Goal: Information Seeking & Learning: Find specific fact

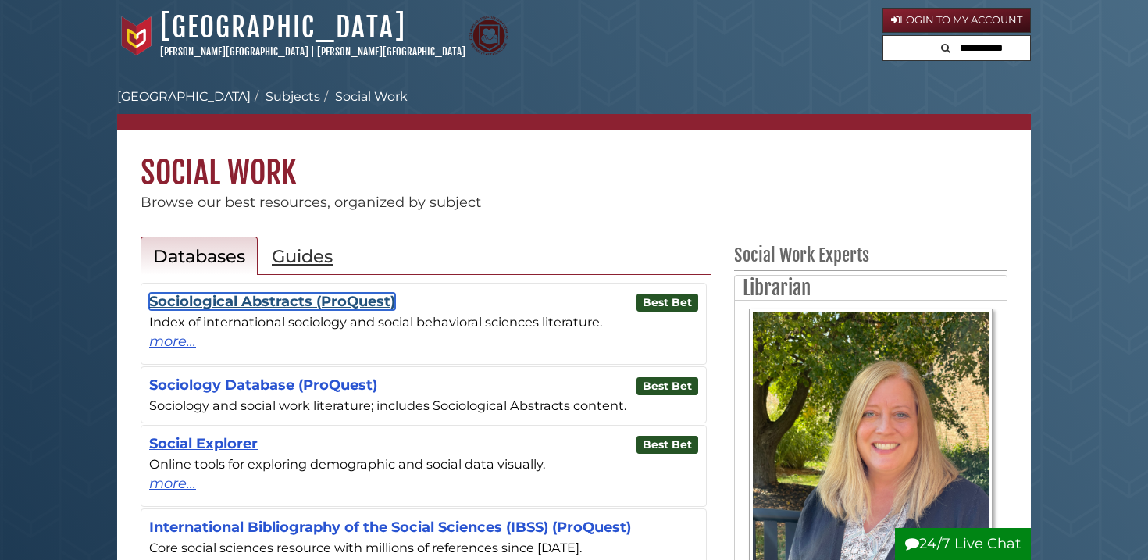
click at [362, 301] on link "Sociological Abstracts (ProQuest)" at bounding box center [272, 301] width 246 height 17
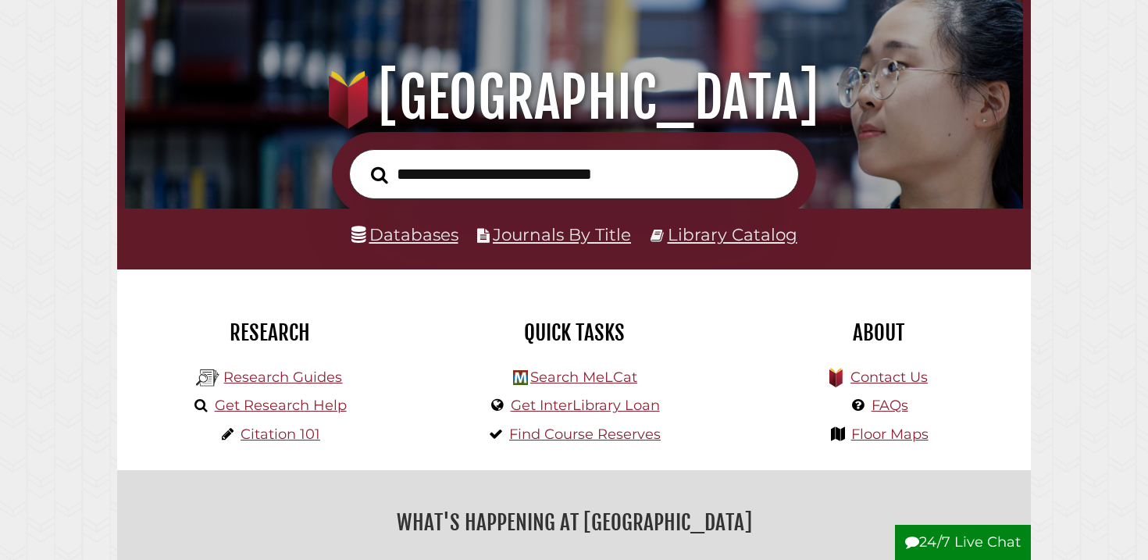
scroll to position [144, 0]
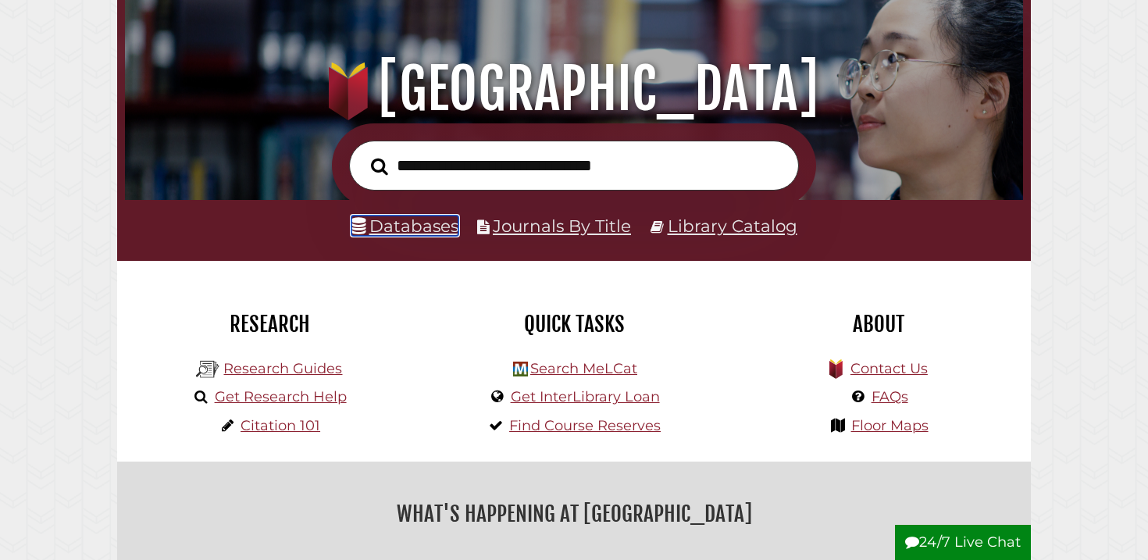
click at [400, 234] on link "Databases" at bounding box center [405, 226] width 107 height 20
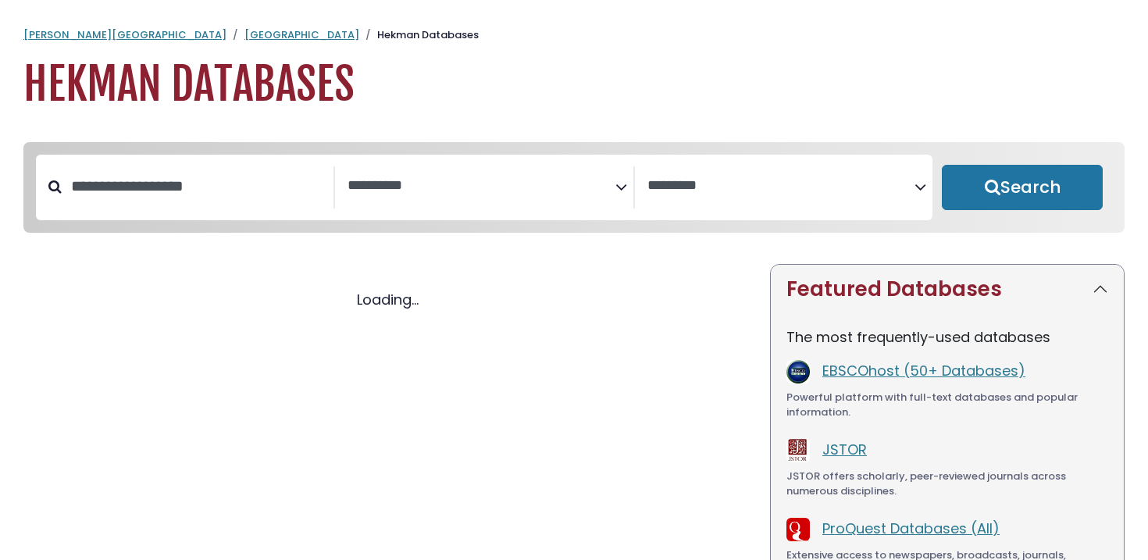
select select "Database Subject Filter"
select select "Database Vendors Filter"
select select "Database Subject Filter"
select select "Database Vendors Filter"
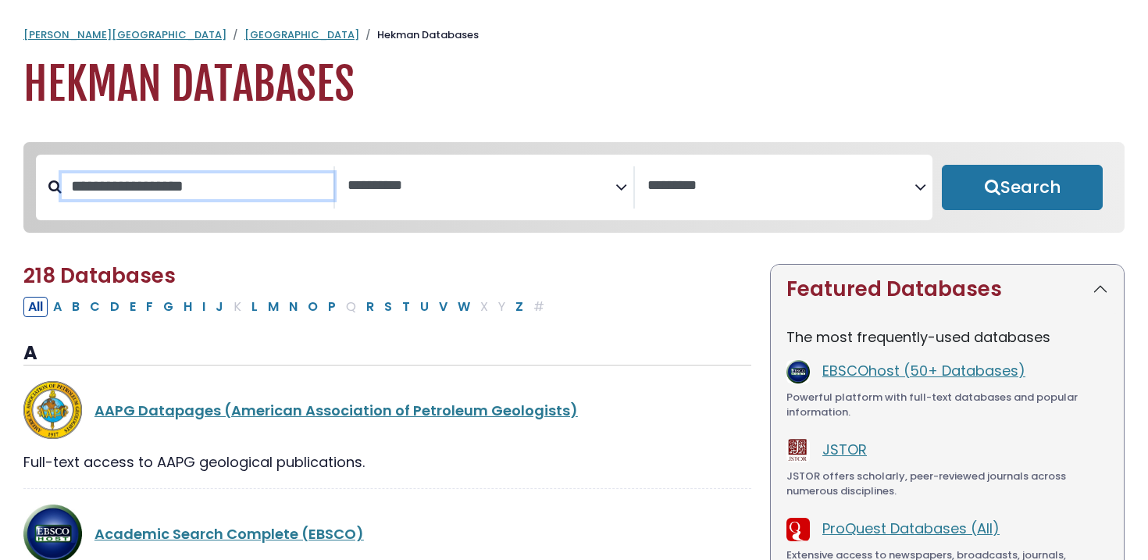
click at [302, 195] on input "Search database by title or keyword" at bounding box center [198, 186] width 272 height 26
type input "*****"
click at [942, 165] on button "Search" at bounding box center [1022, 187] width 161 height 45
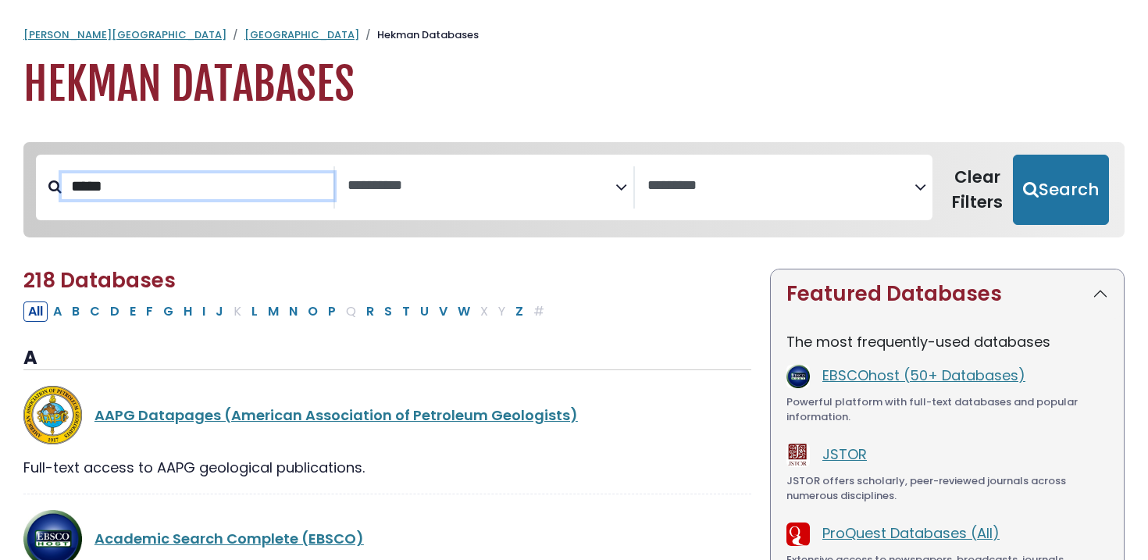
select select "Database Subject Filter"
select select "Database Vendors Filter"
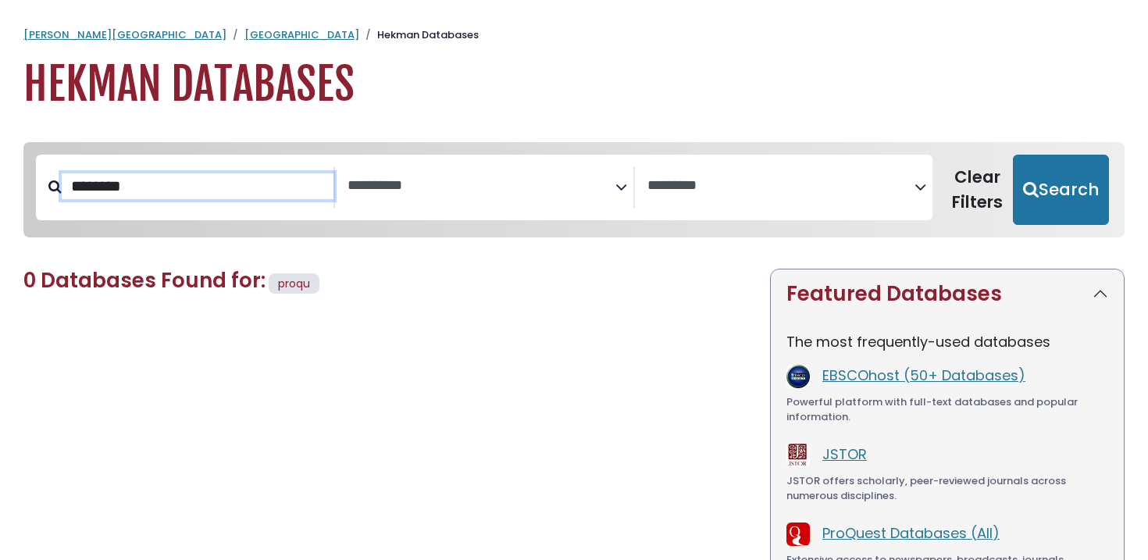
type input "********"
click at [1013, 155] on button "Search" at bounding box center [1061, 190] width 96 height 70
select select "Database Subject Filter"
select select "Database Vendors Filter"
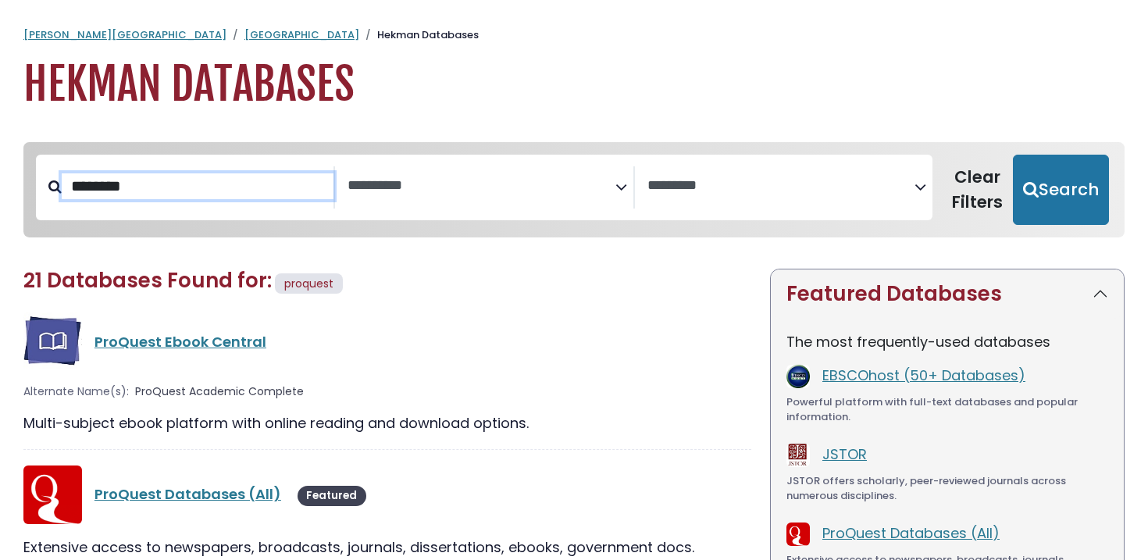
type input "*****"
select select "Database Subject Filter"
select select "Database Vendors Filter"
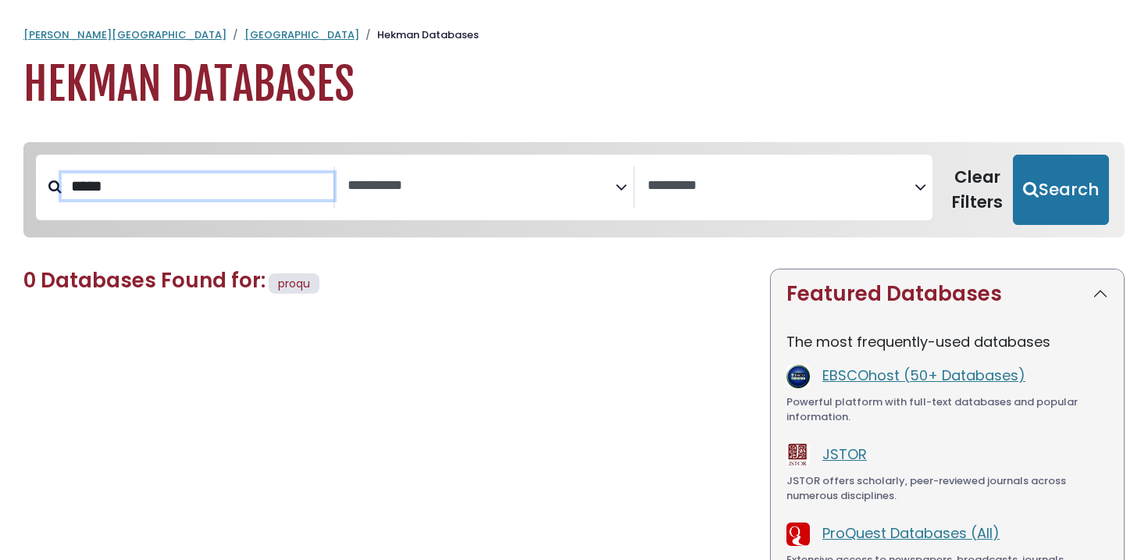
select select "Database Subject Filter"
select select "Database Vendors Filter"
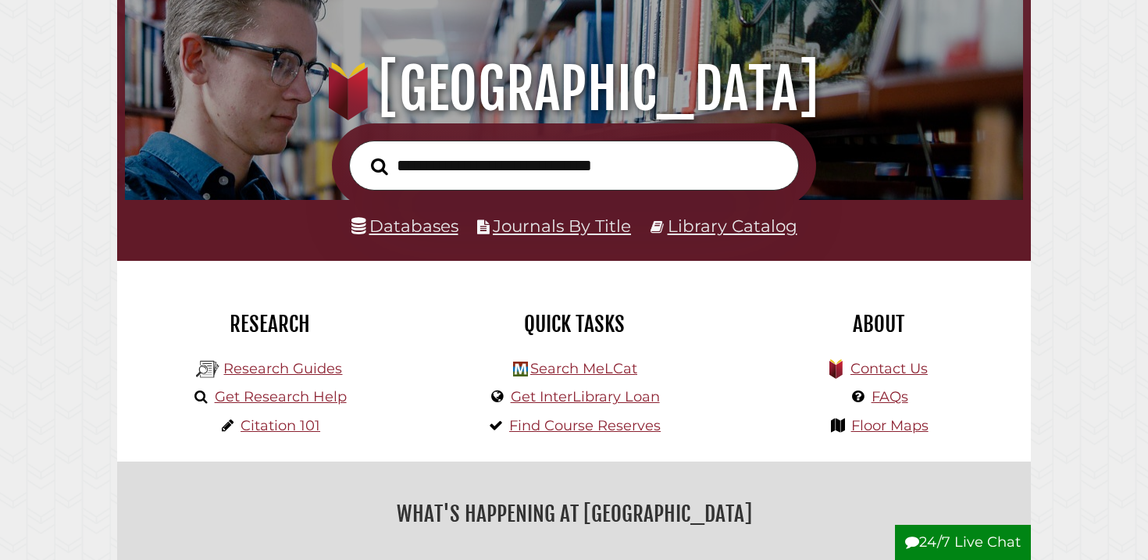
scroll to position [297, 890]
click at [518, 161] on input "text" at bounding box center [574, 166] width 450 height 51
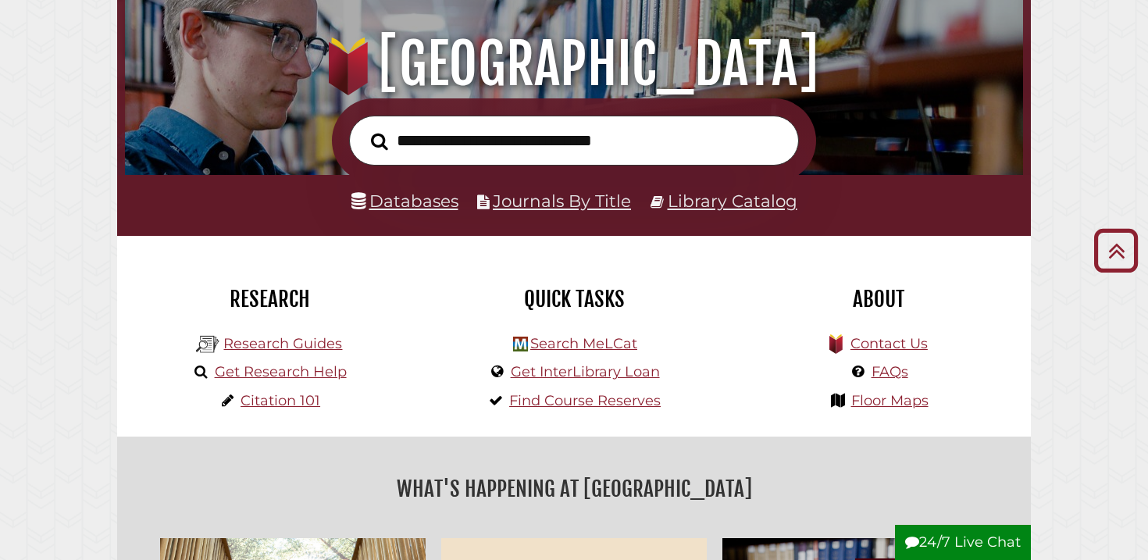
scroll to position [0, 0]
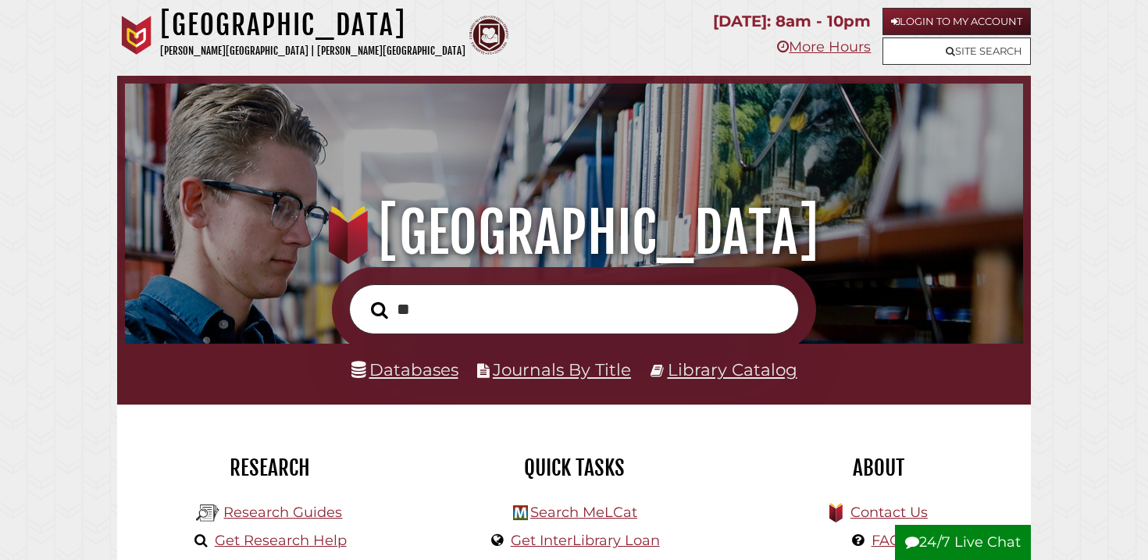
type input "*"
type input "*********"
click at [363, 297] on button "Search" at bounding box center [379, 310] width 33 height 27
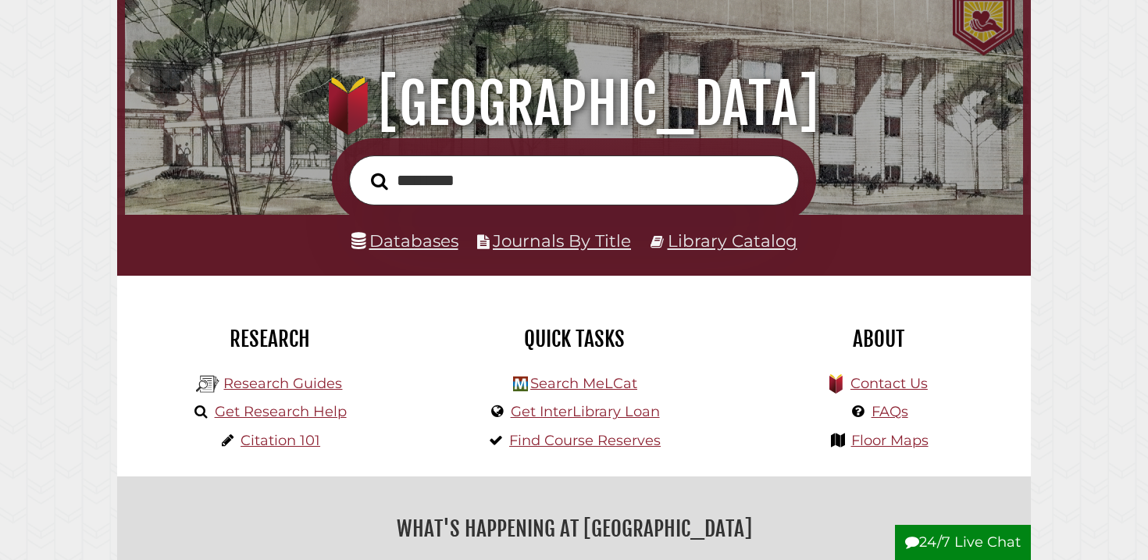
scroll to position [130, 0]
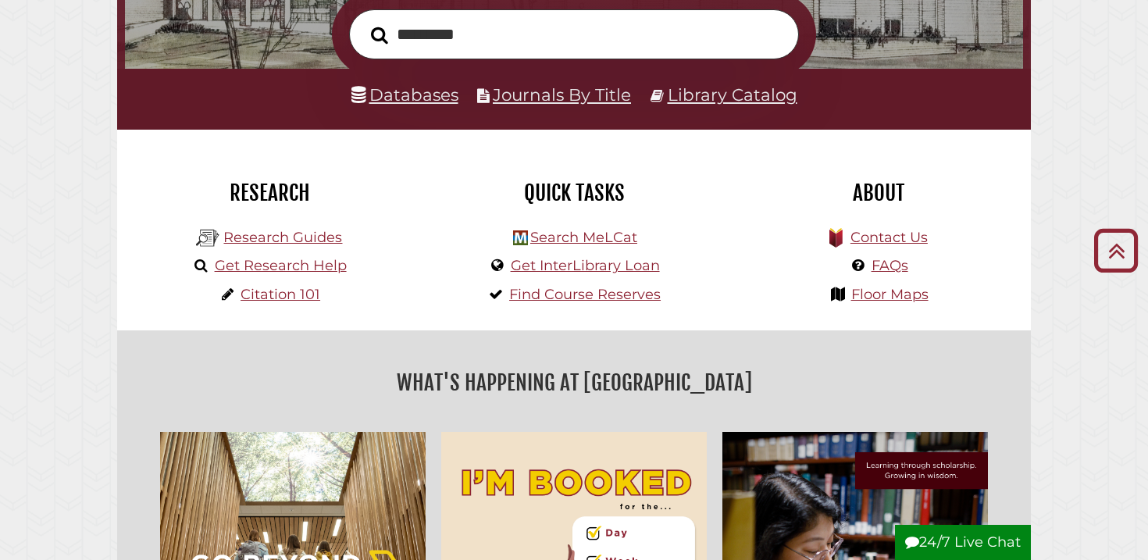
scroll to position [0, 0]
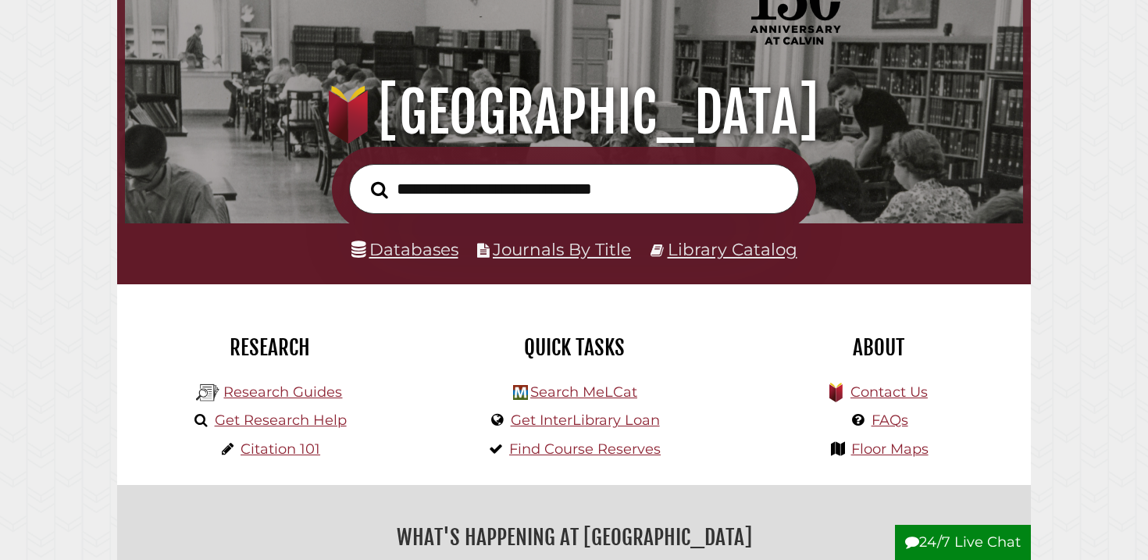
scroll to position [124, 0]
